Goal: Information Seeking & Learning: Learn about a topic

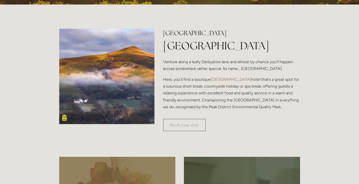
scroll to position [151, 0]
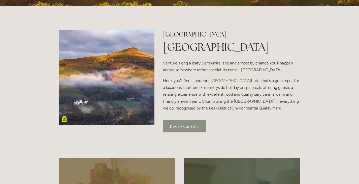
click at [175, 125] on link "Book your stay" at bounding box center [184, 126] width 43 height 12
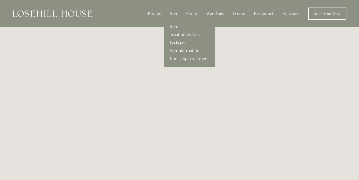
click at [176, 50] on link "Spa Information" at bounding box center [189, 51] width 51 height 8
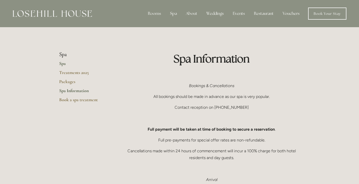
click at [64, 63] on link "Spa" at bounding box center [83, 65] width 48 height 9
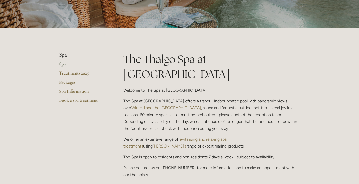
scroll to position [71, 0]
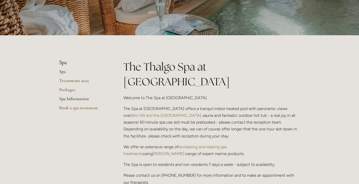
click at [68, 98] on link "Spa Information" at bounding box center [83, 100] width 48 height 9
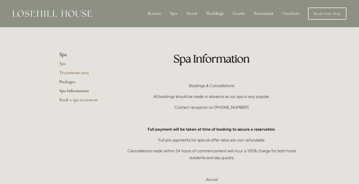
click at [71, 81] on link "Packages" at bounding box center [83, 83] width 48 height 9
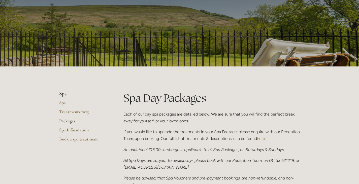
scroll to position [30, 0]
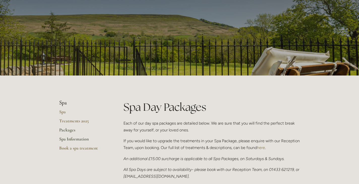
click at [62, 139] on link "Spa Information" at bounding box center [83, 140] width 48 height 9
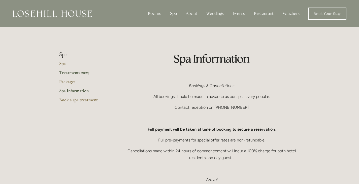
click at [72, 72] on link "Treatments 2025" at bounding box center [83, 74] width 48 height 9
